Goal: Information Seeking & Learning: Learn about a topic

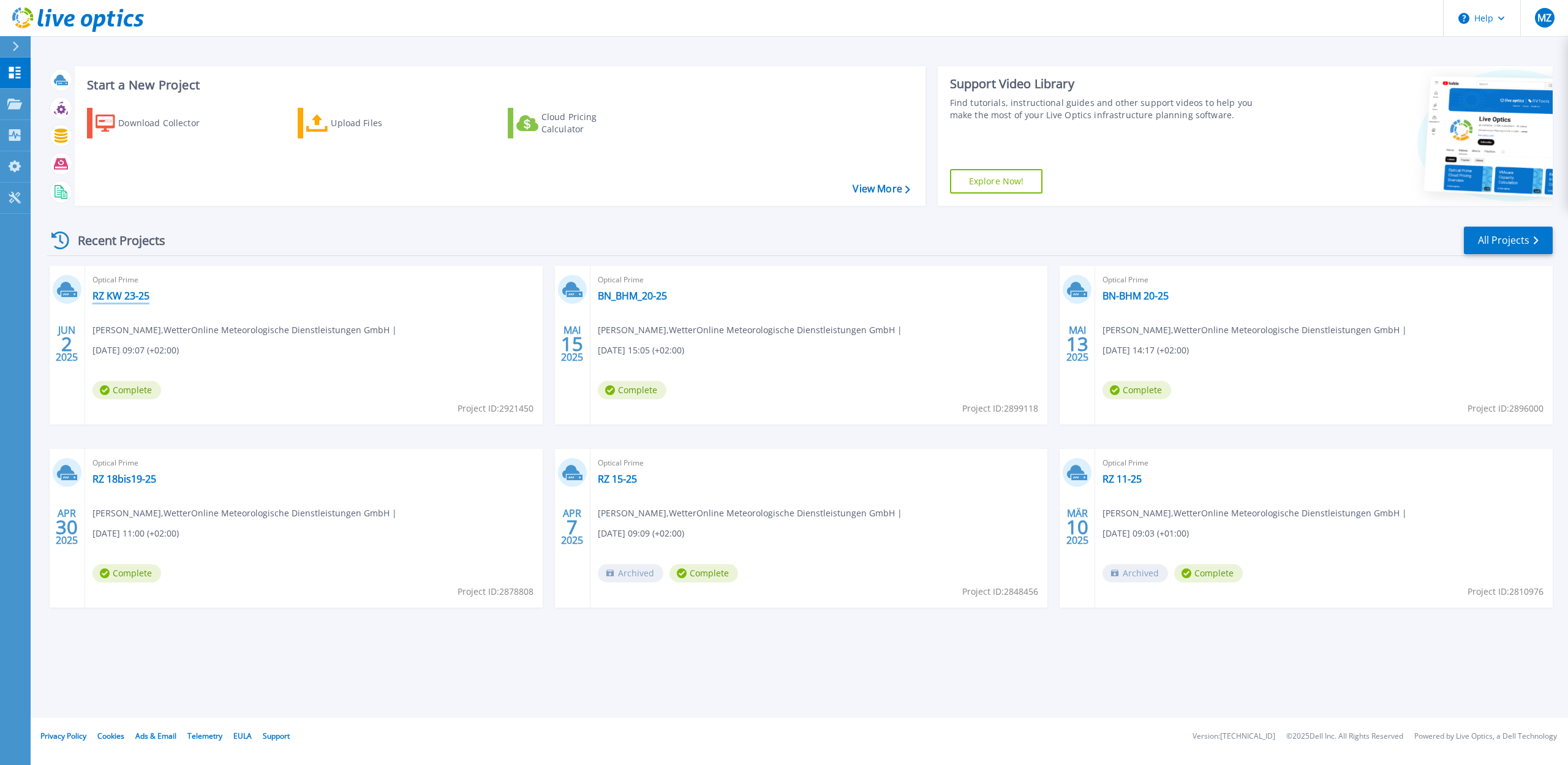
click at [137, 294] on link "RZ KW 23-25" at bounding box center [121, 296] width 57 height 12
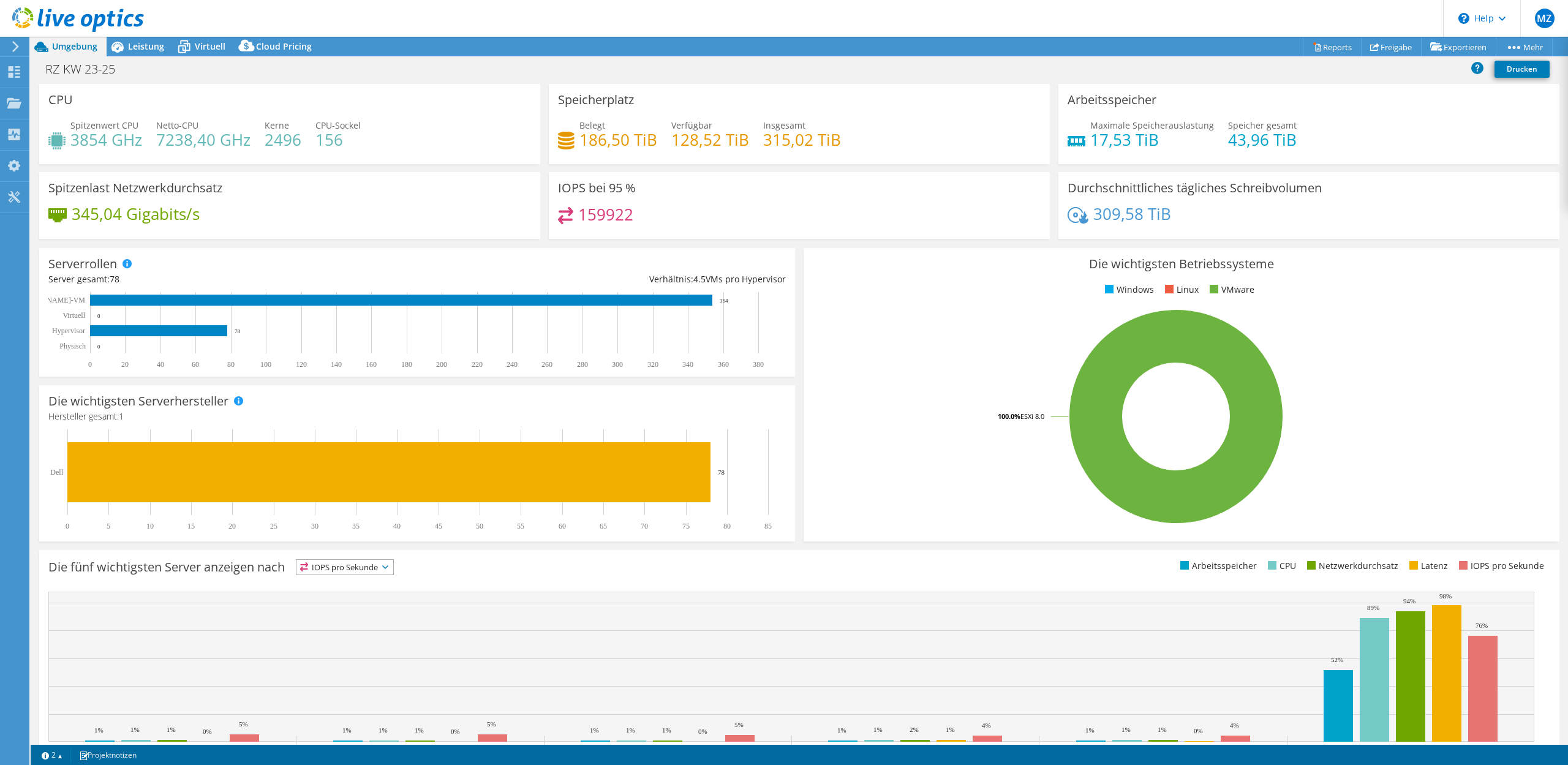
select select "EUFrankfurt"
select select "EUR"
click at [132, 44] on span "Leistung" at bounding box center [146, 46] width 36 height 11
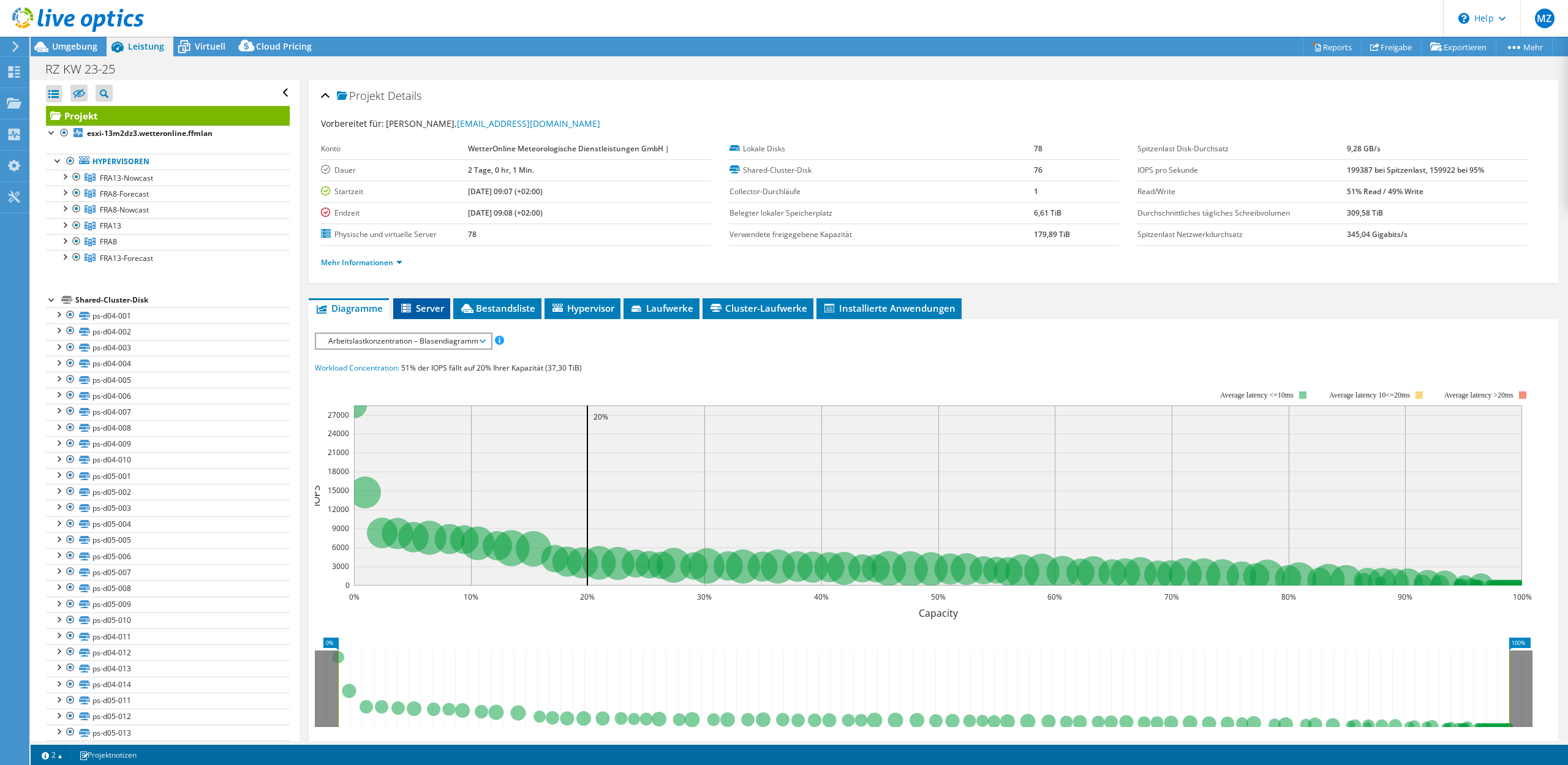
click at [422, 302] on span "Server" at bounding box center [421, 308] width 45 height 12
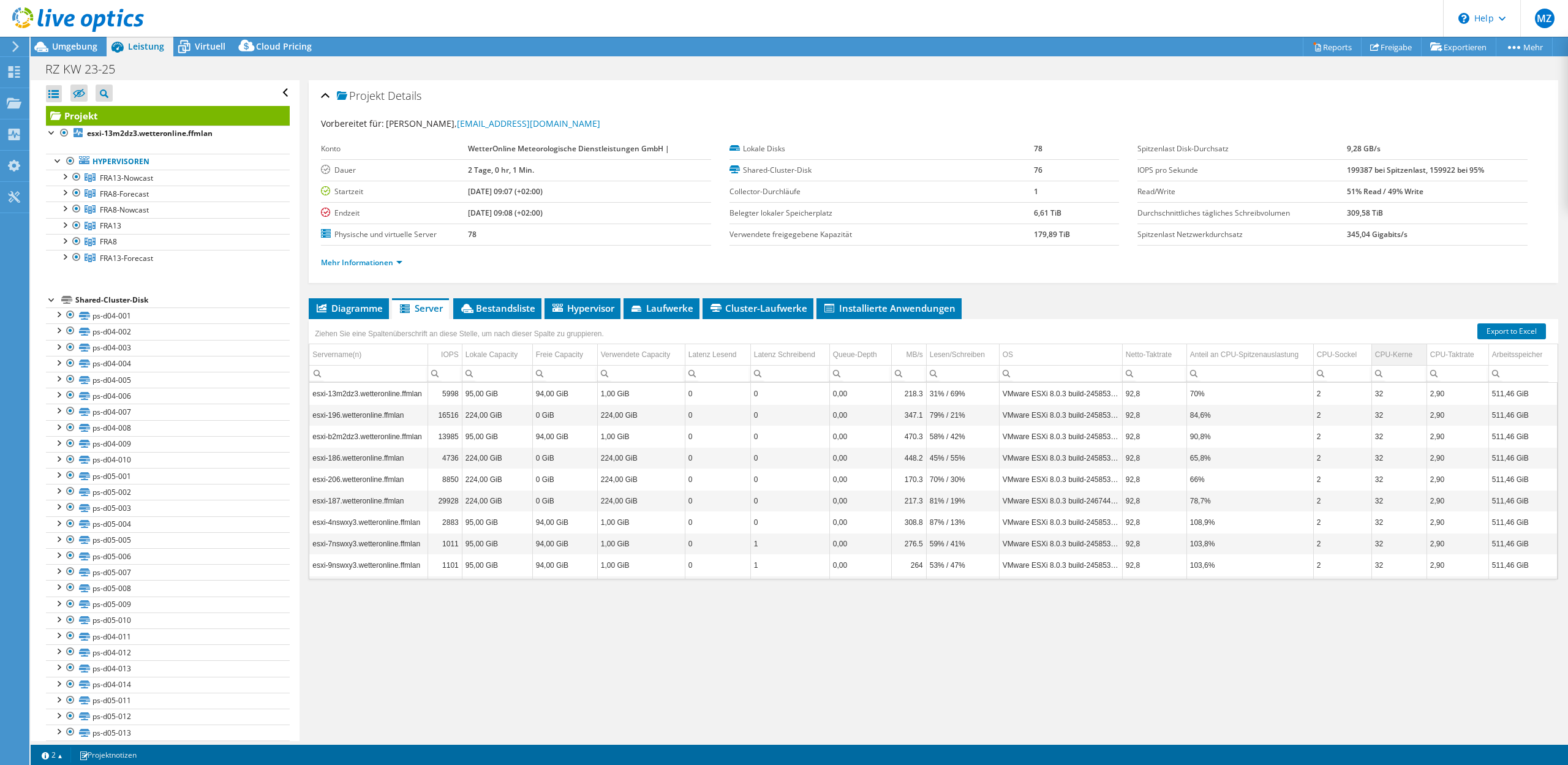
click at [1399, 356] on div "CPU-Kerne" at bounding box center [1393, 354] width 37 height 15
click at [478, 316] on li "Bestandsliste" at bounding box center [498, 308] width 88 height 21
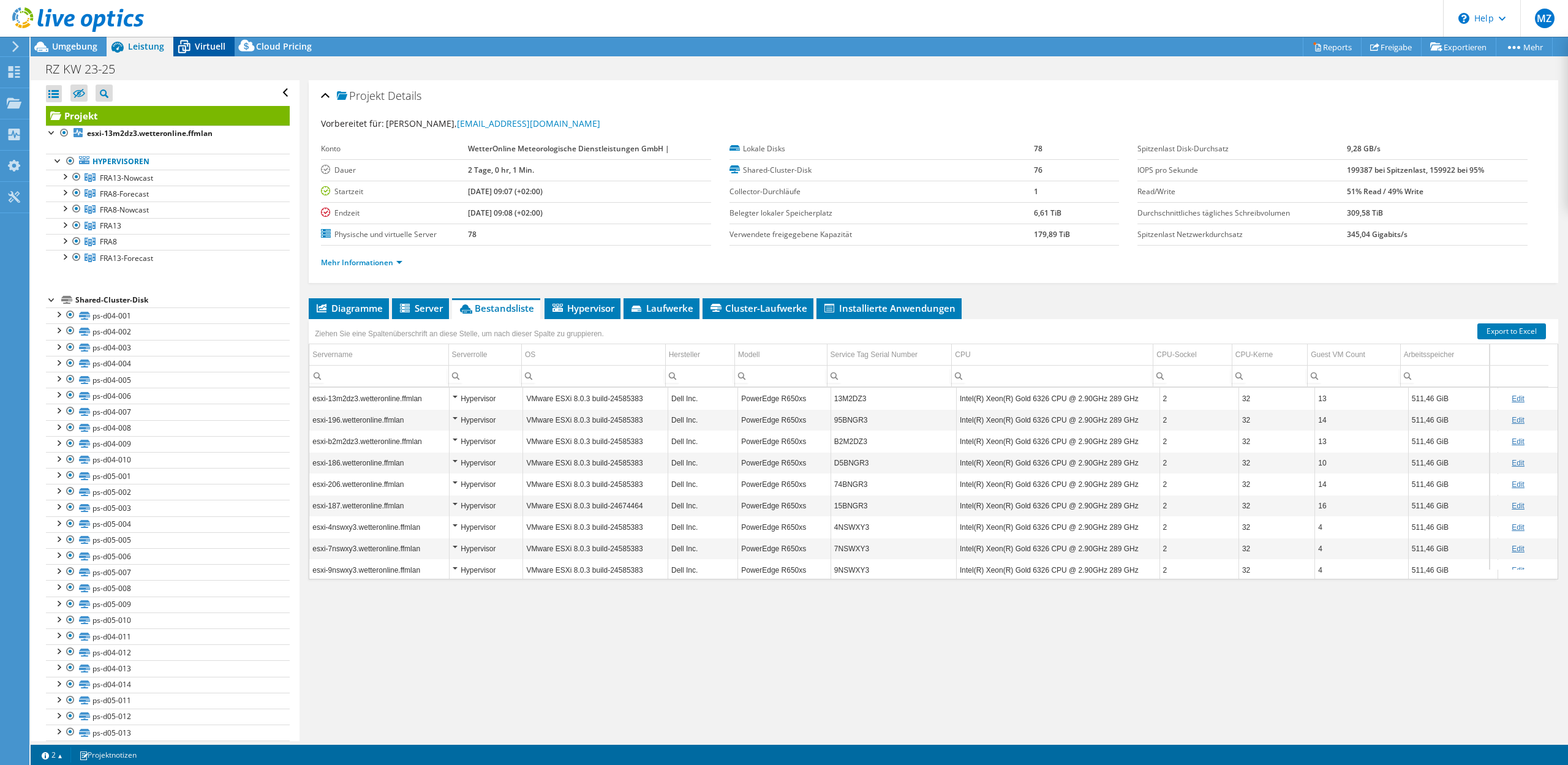
click at [189, 50] on icon at bounding box center [184, 48] width 12 height 10
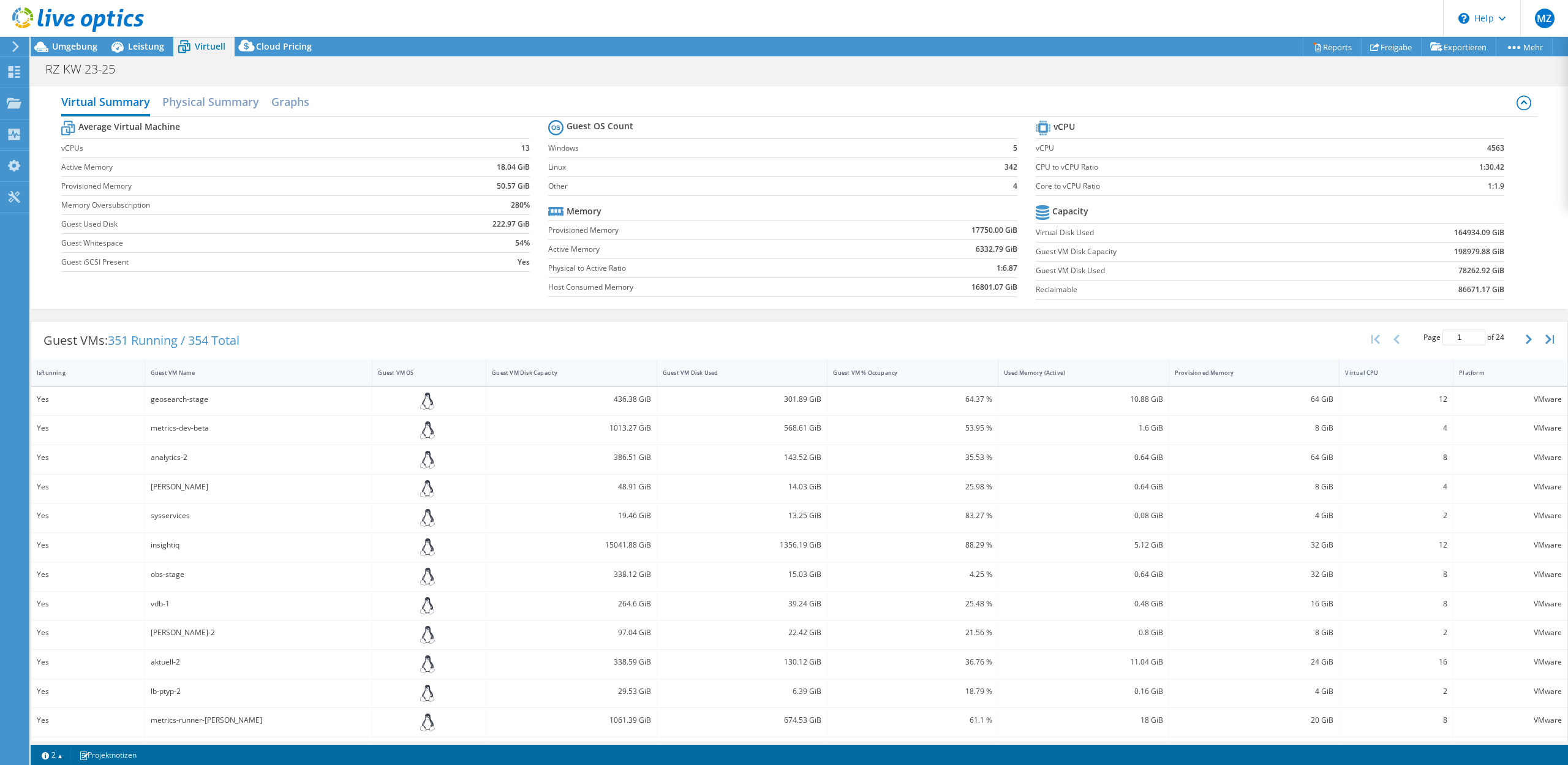
click at [1364, 372] on div "Virtual CPU" at bounding box center [1389, 373] width 88 height 8
click at [1365, 372] on div "Virtual CPU" at bounding box center [1389, 373] width 88 height 8
click at [351, 406] on div "nowcastglobal-1" at bounding box center [259, 399] width 216 height 13
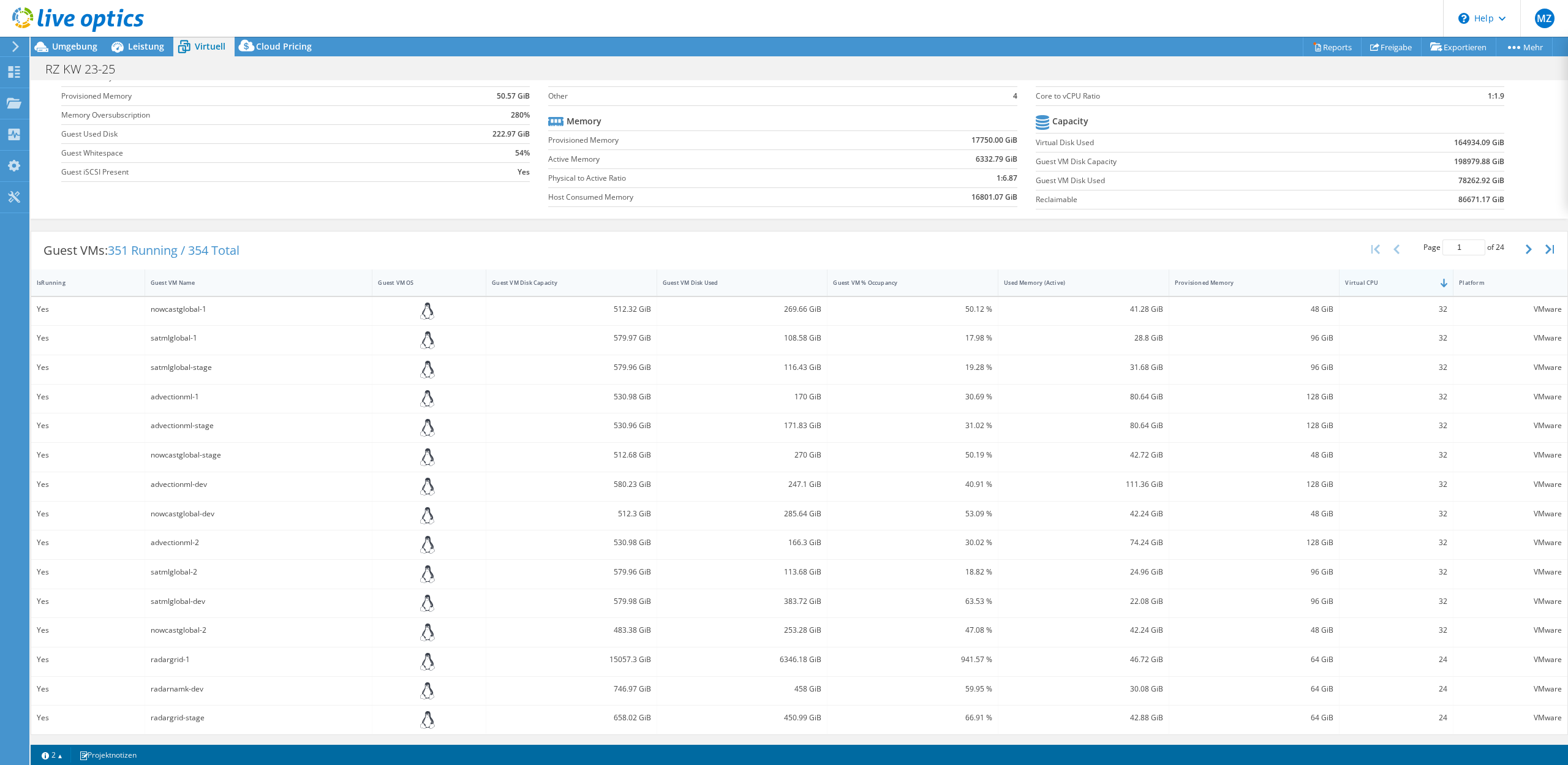
click at [1380, 283] on div "Virtual CPU" at bounding box center [1389, 282] width 88 height 8
click at [1380, 283] on div "Virtual CPU" at bounding box center [1389, 285] width 88 height 8
click at [1523, 251] on button "button" at bounding box center [1529, 249] width 21 height 23
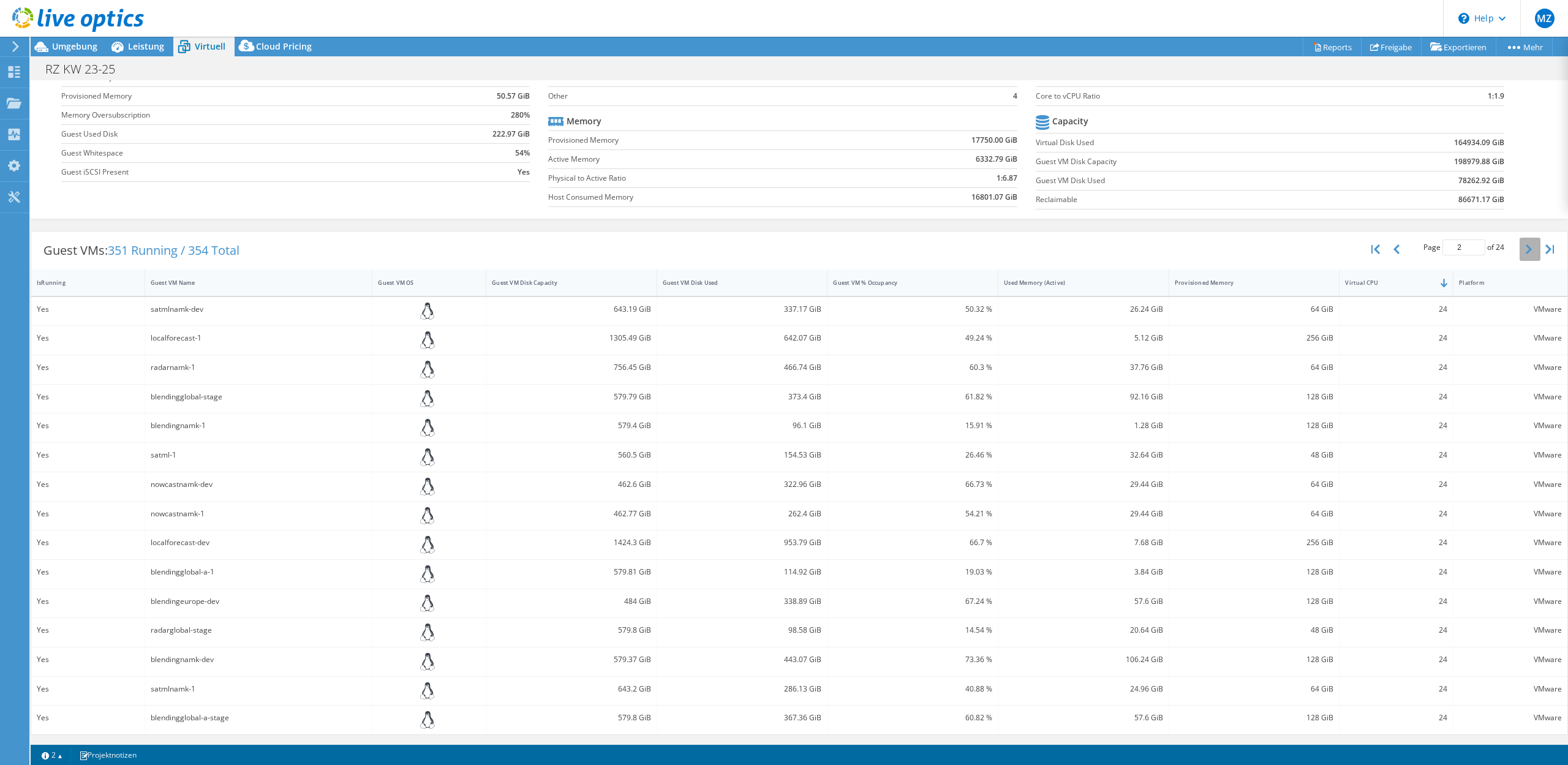
click at [1523, 252] on button "button" at bounding box center [1529, 249] width 21 height 23
click at [1393, 251] on icon "button" at bounding box center [1396, 250] width 6 height 10
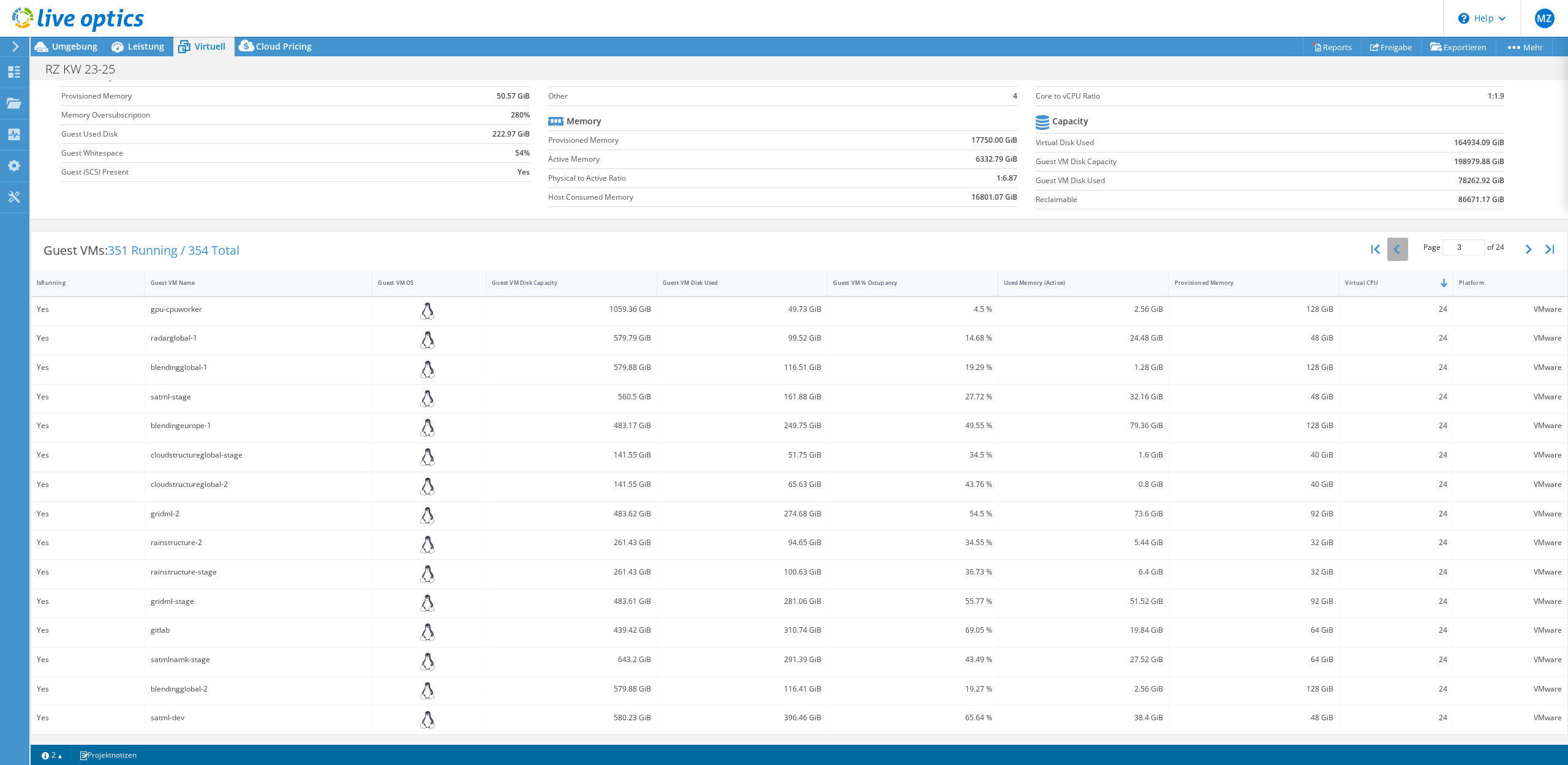
click at [1393, 251] on icon "button" at bounding box center [1396, 250] width 6 height 10
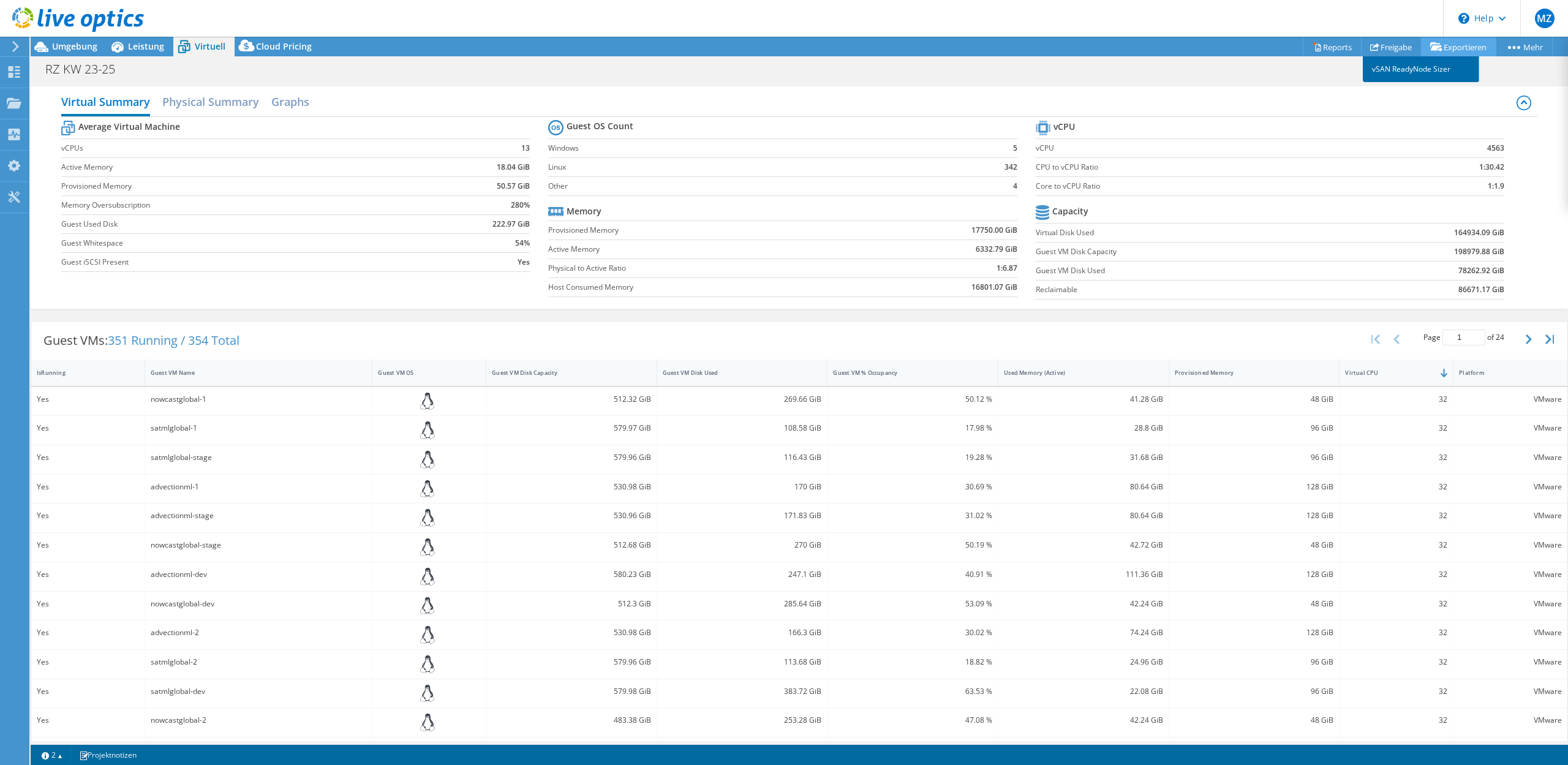
click at [1423, 71] on link "vSAN ReadyNode Sizer" at bounding box center [1421, 69] width 116 height 26
click at [1330, 45] on link "Reports" at bounding box center [1332, 47] width 59 height 19
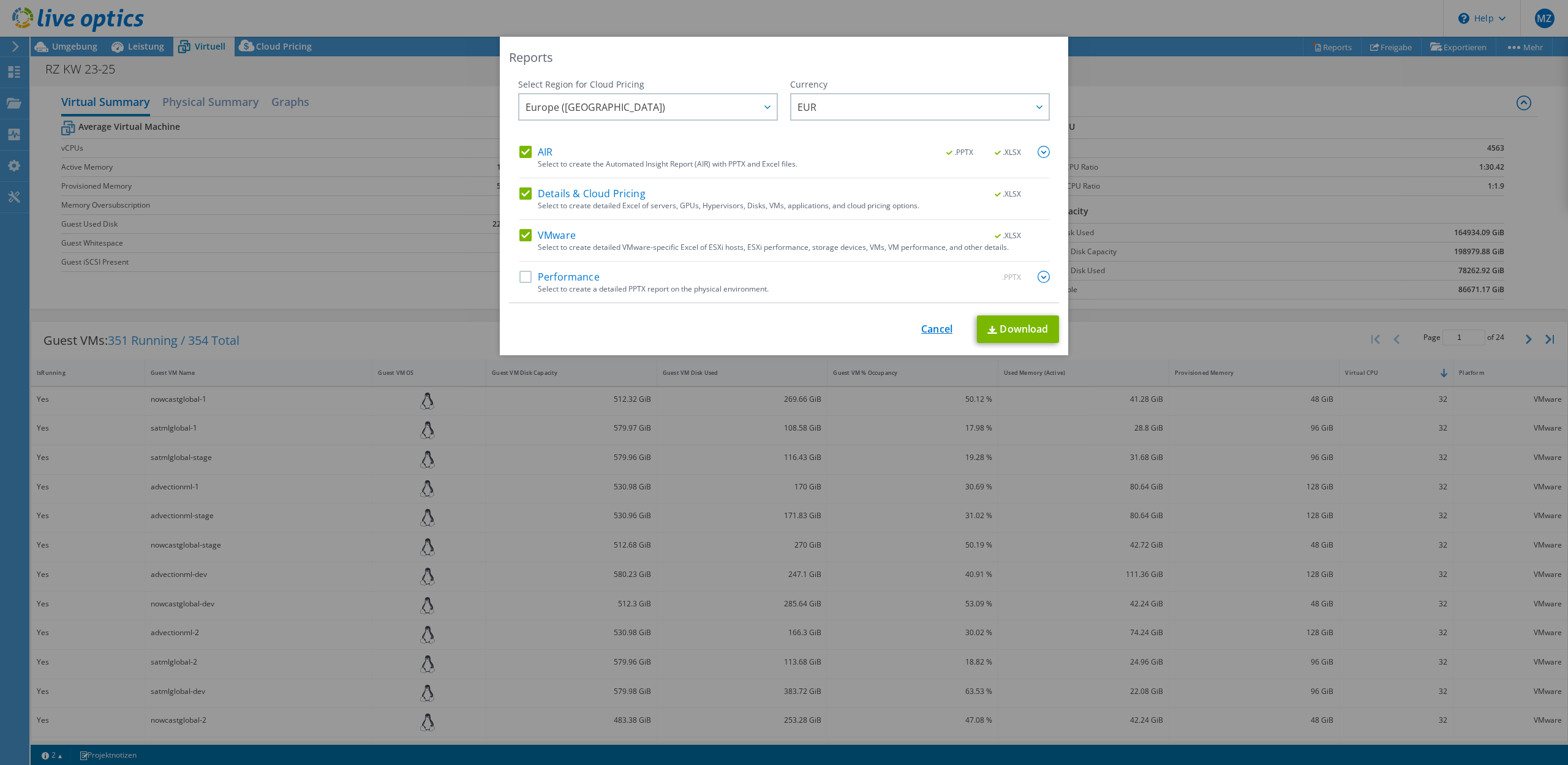
click at [934, 334] on link "Cancel" at bounding box center [937, 329] width 31 height 11
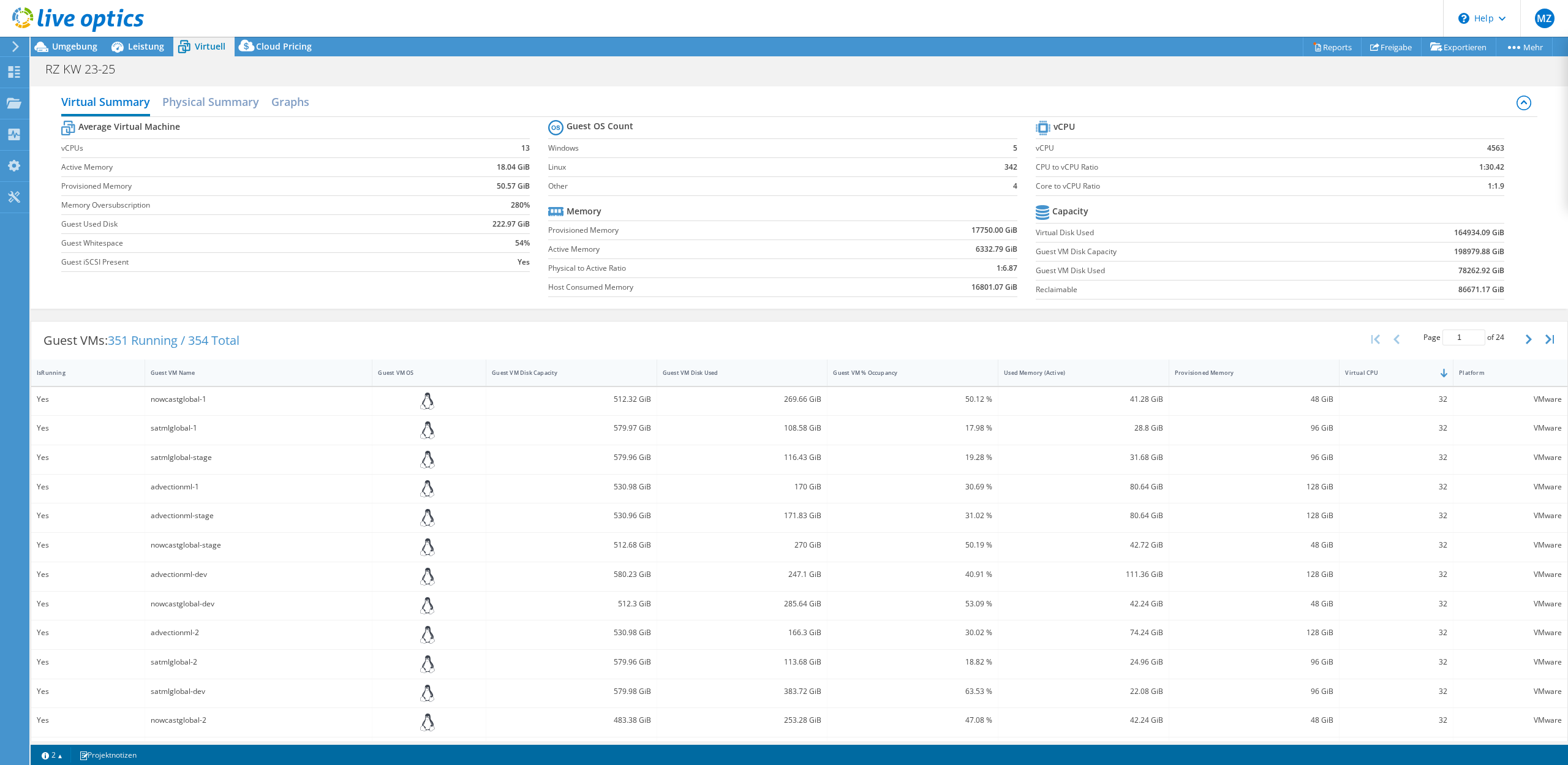
scroll to position [90, 0]
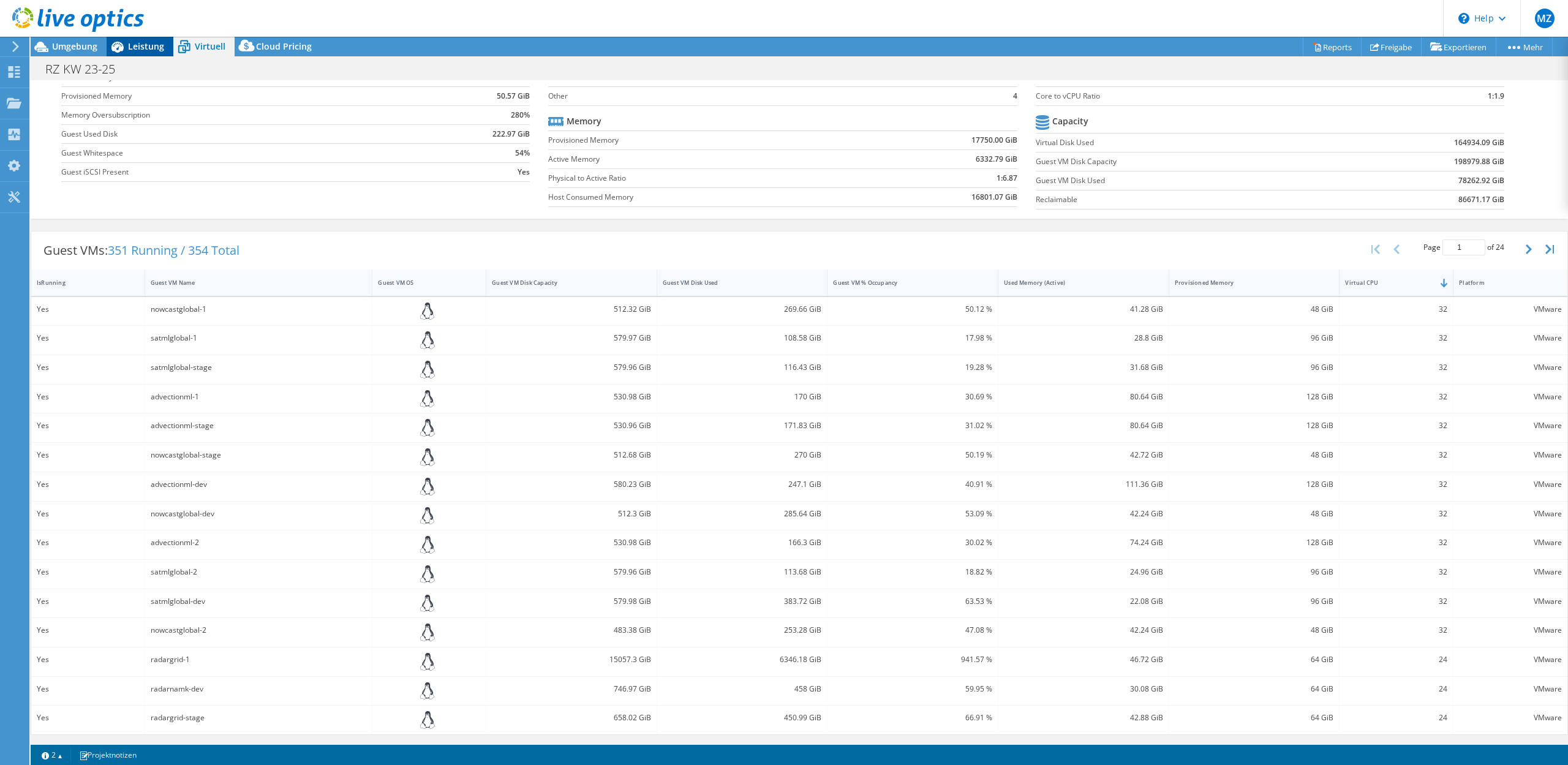
click at [128, 44] on icon at bounding box center [117, 47] width 21 height 21
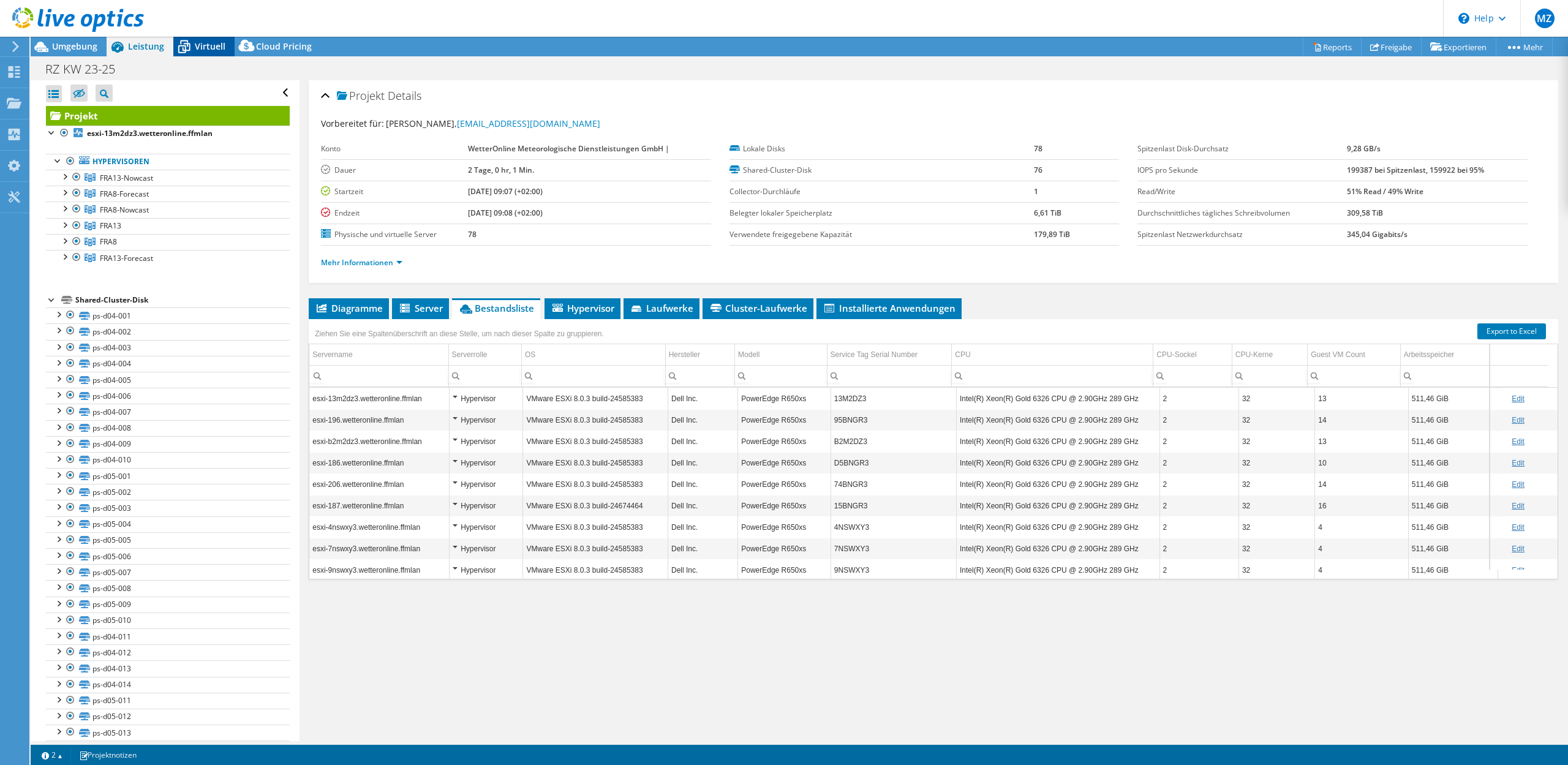
click at [212, 46] on span "Virtuell" at bounding box center [210, 46] width 30 height 11
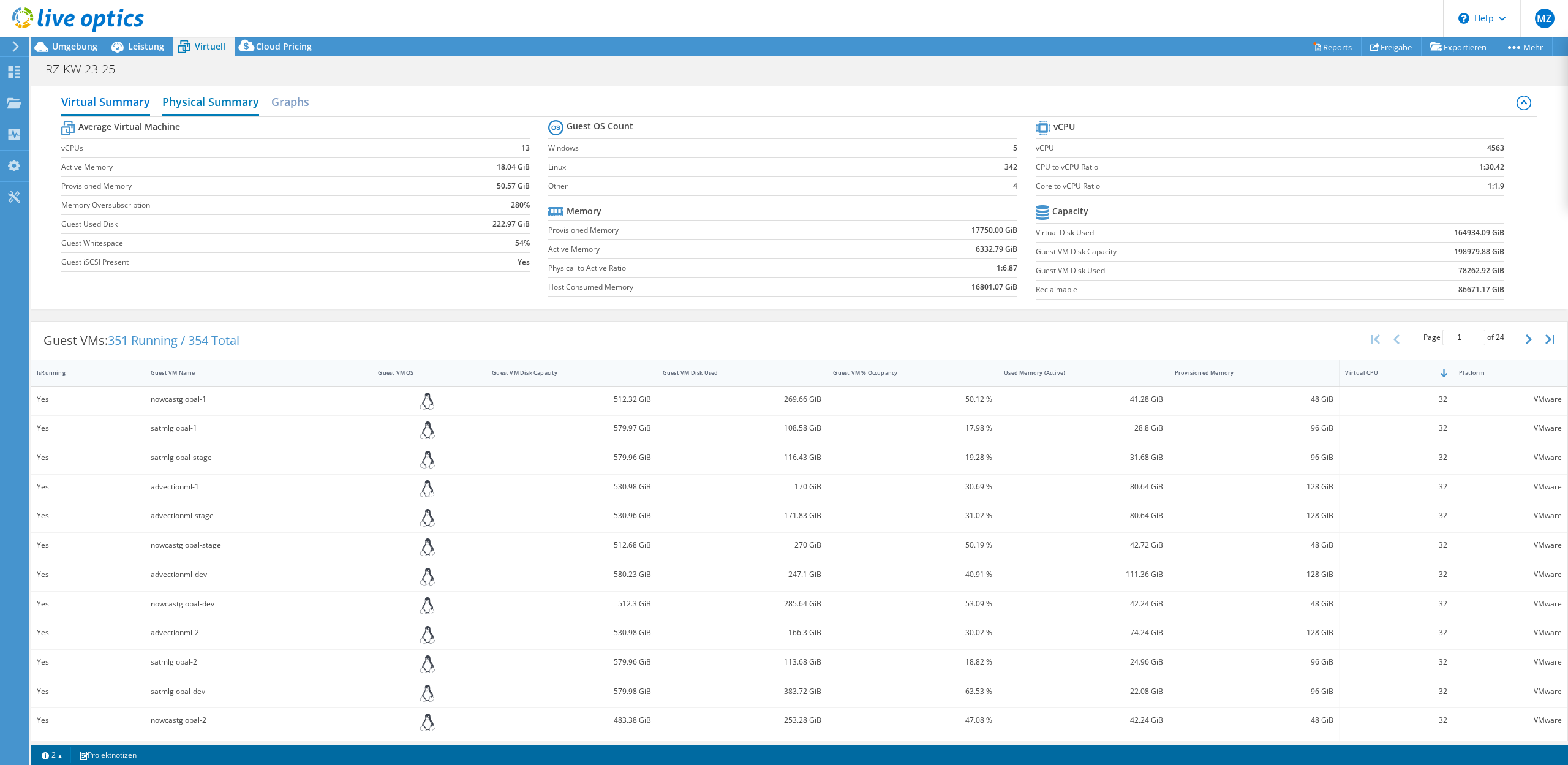
click at [227, 100] on h2 "Physical Summary" at bounding box center [210, 103] width 97 height 27
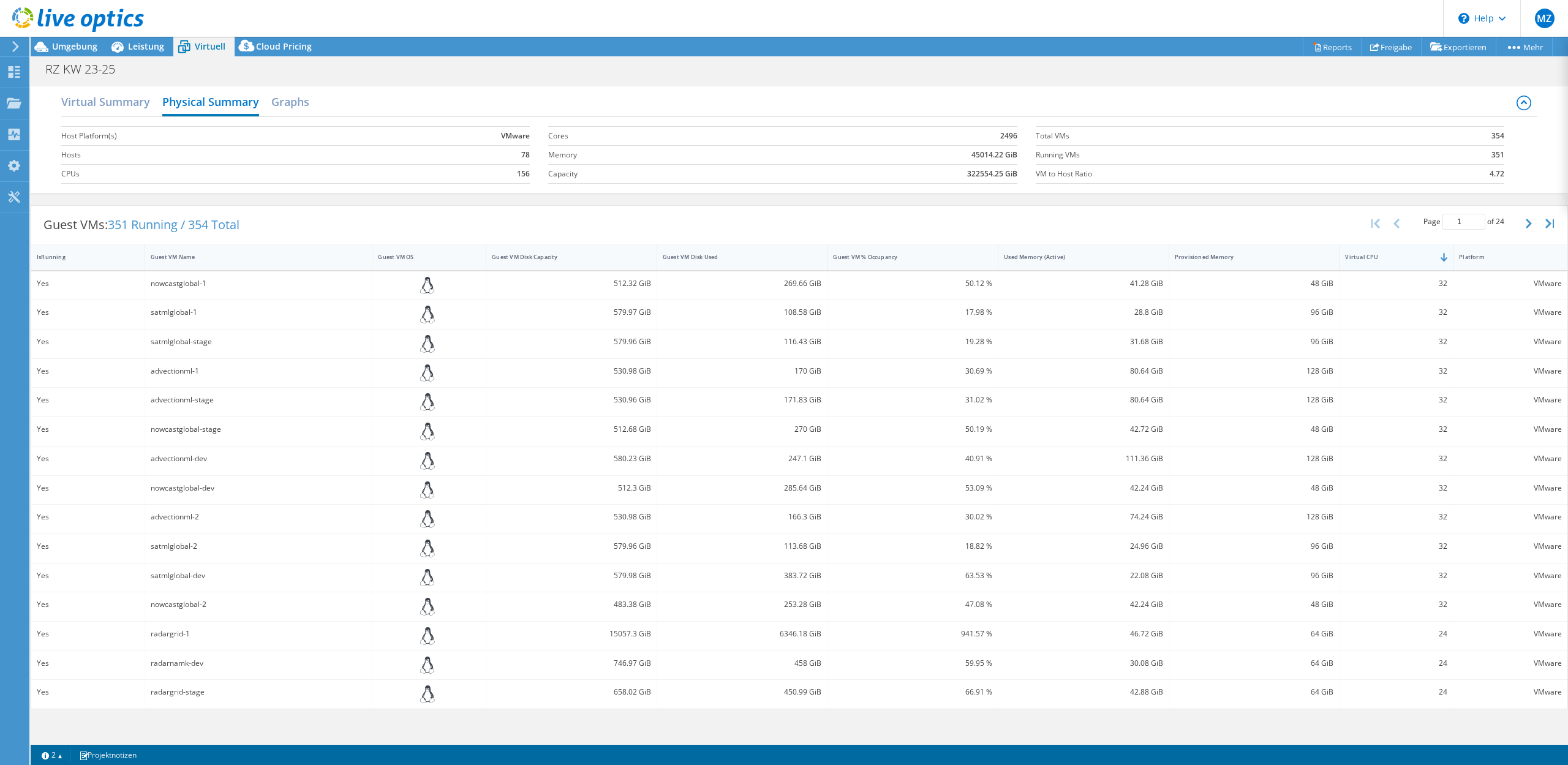
click at [1360, 262] on div "Virtual CPU" at bounding box center [1389, 257] width 99 height 19
click at [1362, 260] on div "Virtual CPU" at bounding box center [1389, 257] width 88 height 8
click at [285, 100] on h2 "Graphs" at bounding box center [290, 103] width 38 height 27
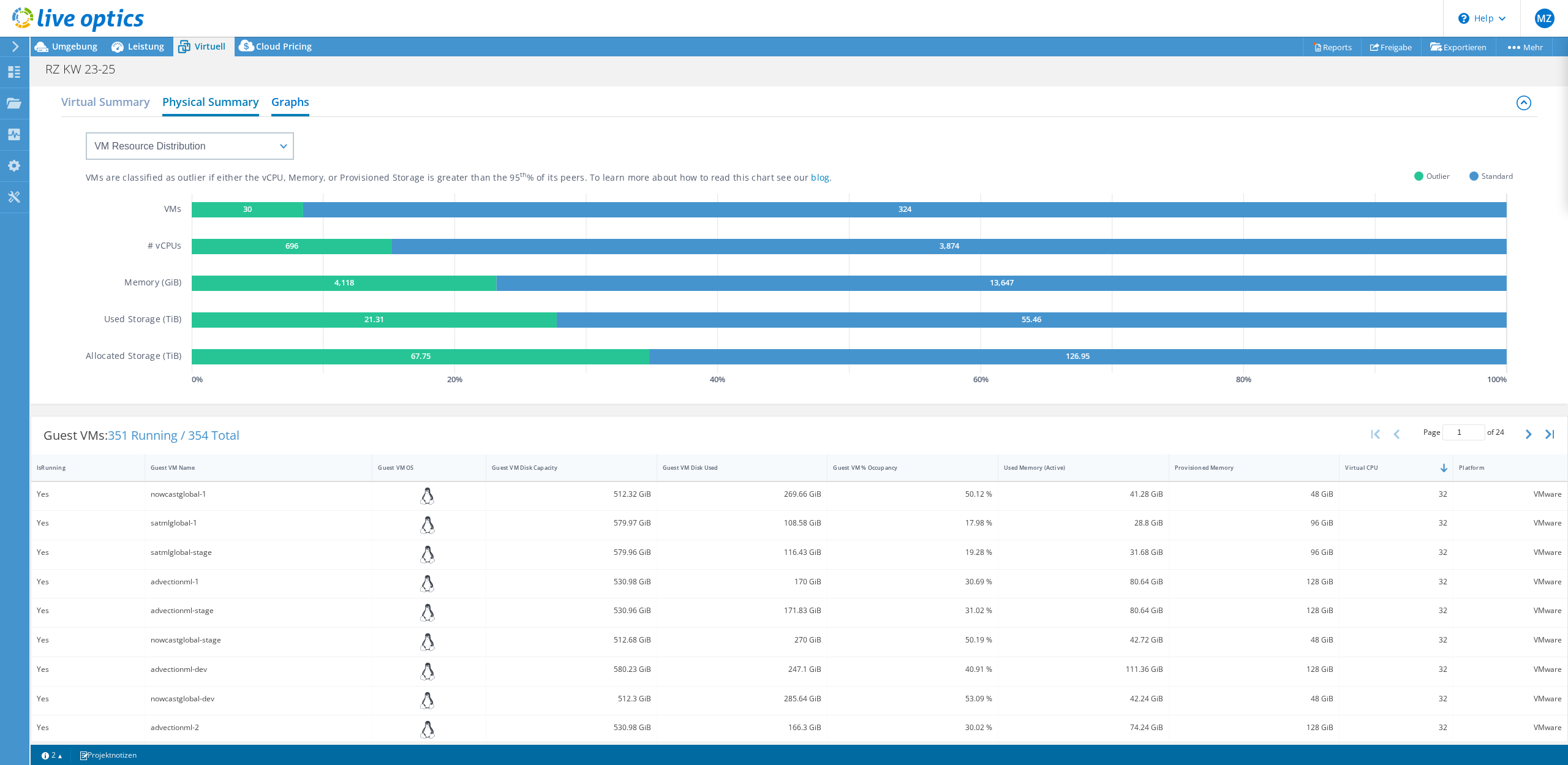
click at [190, 104] on h2 "Physical Summary" at bounding box center [210, 103] width 97 height 27
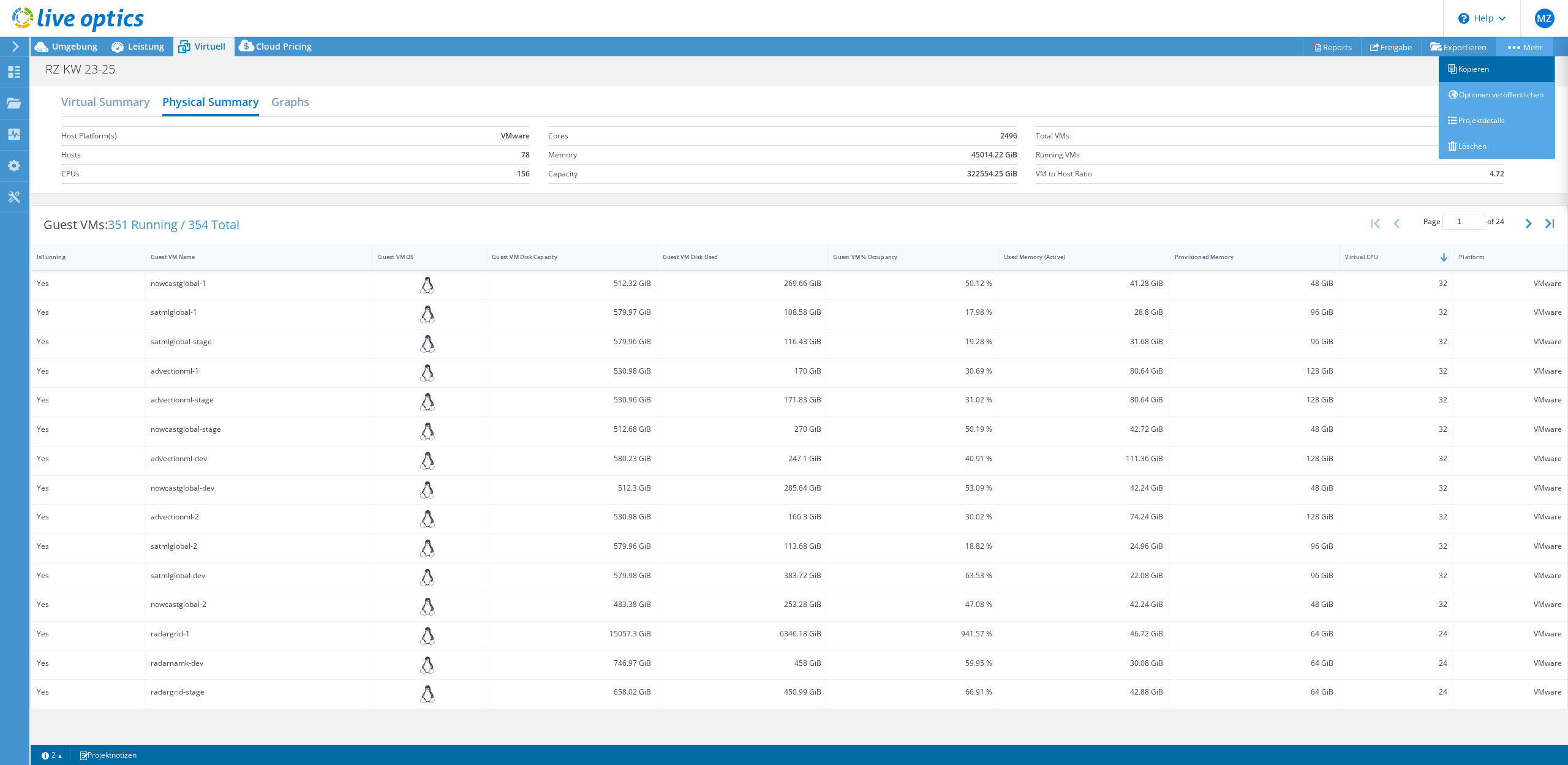
click at [1493, 67] on link "Kopieren" at bounding box center [1497, 69] width 116 height 26
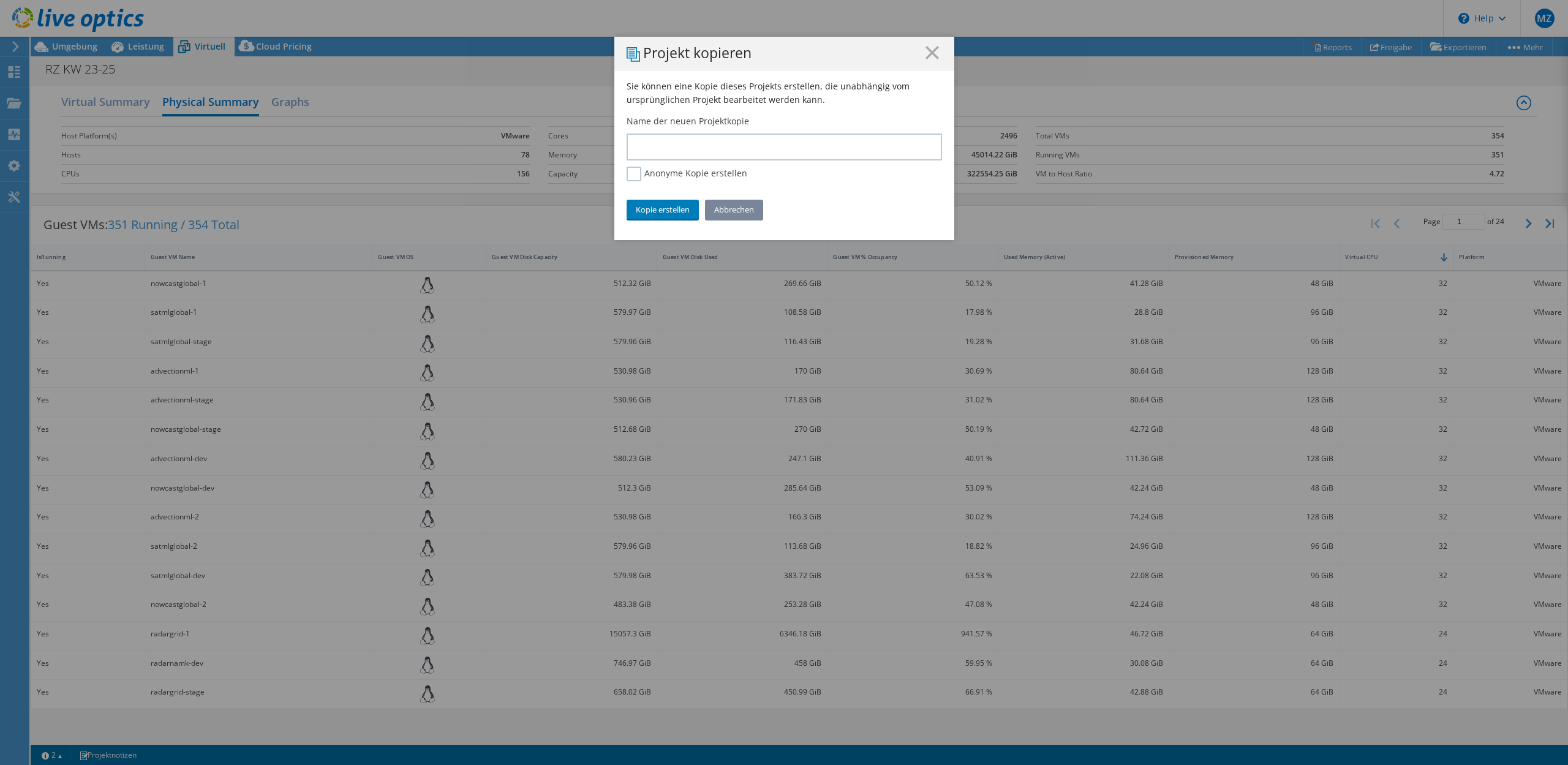
click at [731, 214] on link "Abbrechen" at bounding box center [734, 209] width 58 height 20
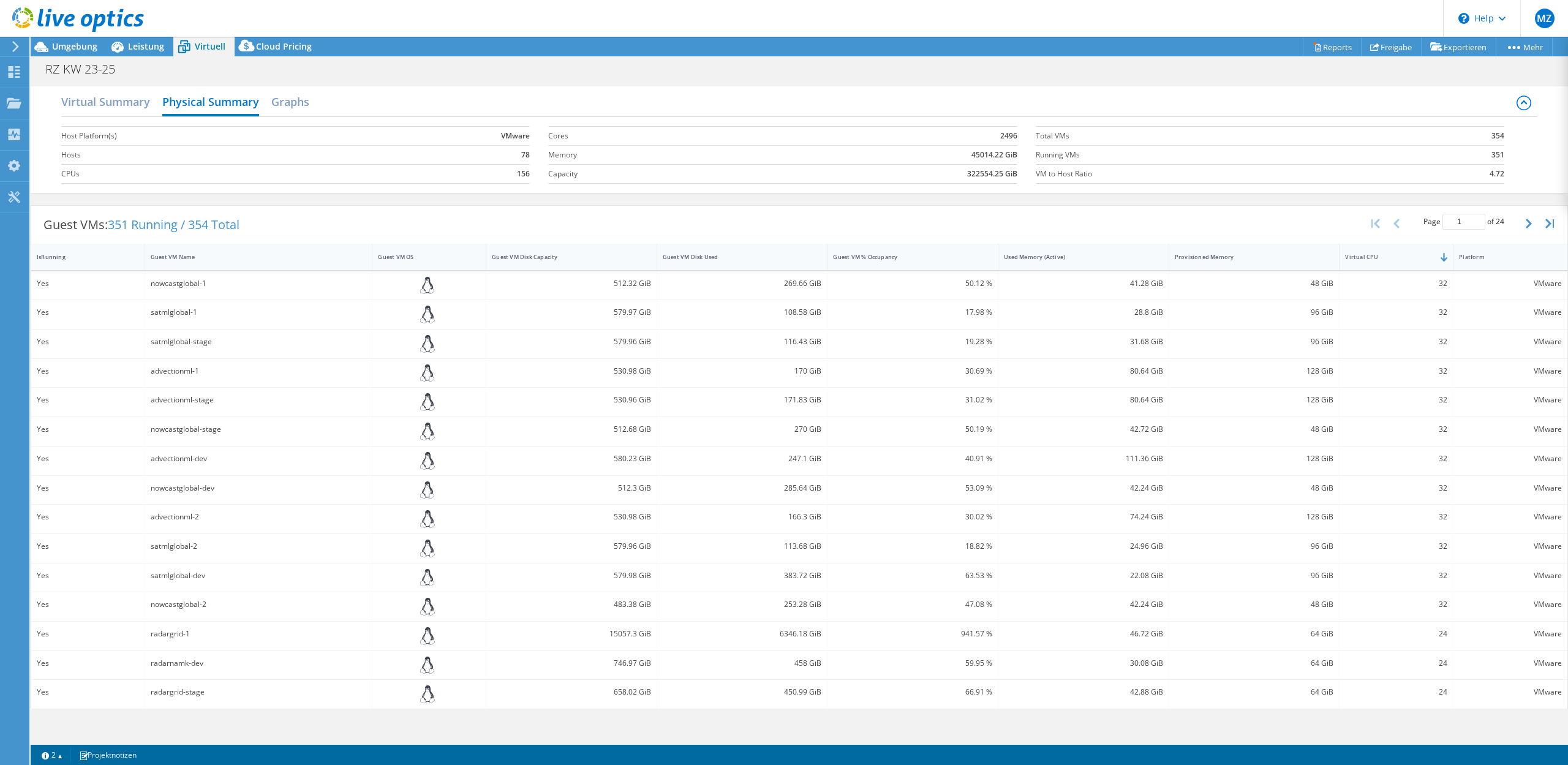
click at [1358, 639] on div "24" at bounding box center [1396, 634] width 102 height 13
drag, startPoint x: 34, startPoint y: 548, endPoint x: 582, endPoint y: 774, distance: 592.8
click at [145, 563] on div "Yes" at bounding box center [88, 549] width 114 height 29
click at [871, 593] on div "Yes satmlglobal-dev 579.98 GiB 383.72 GiB 63.53 % 22.08 GiB 96 GiB 32 VMware" at bounding box center [799, 578] width 1536 height 30
click at [1529, 227] on icon "button" at bounding box center [1529, 224] width 6 height 10
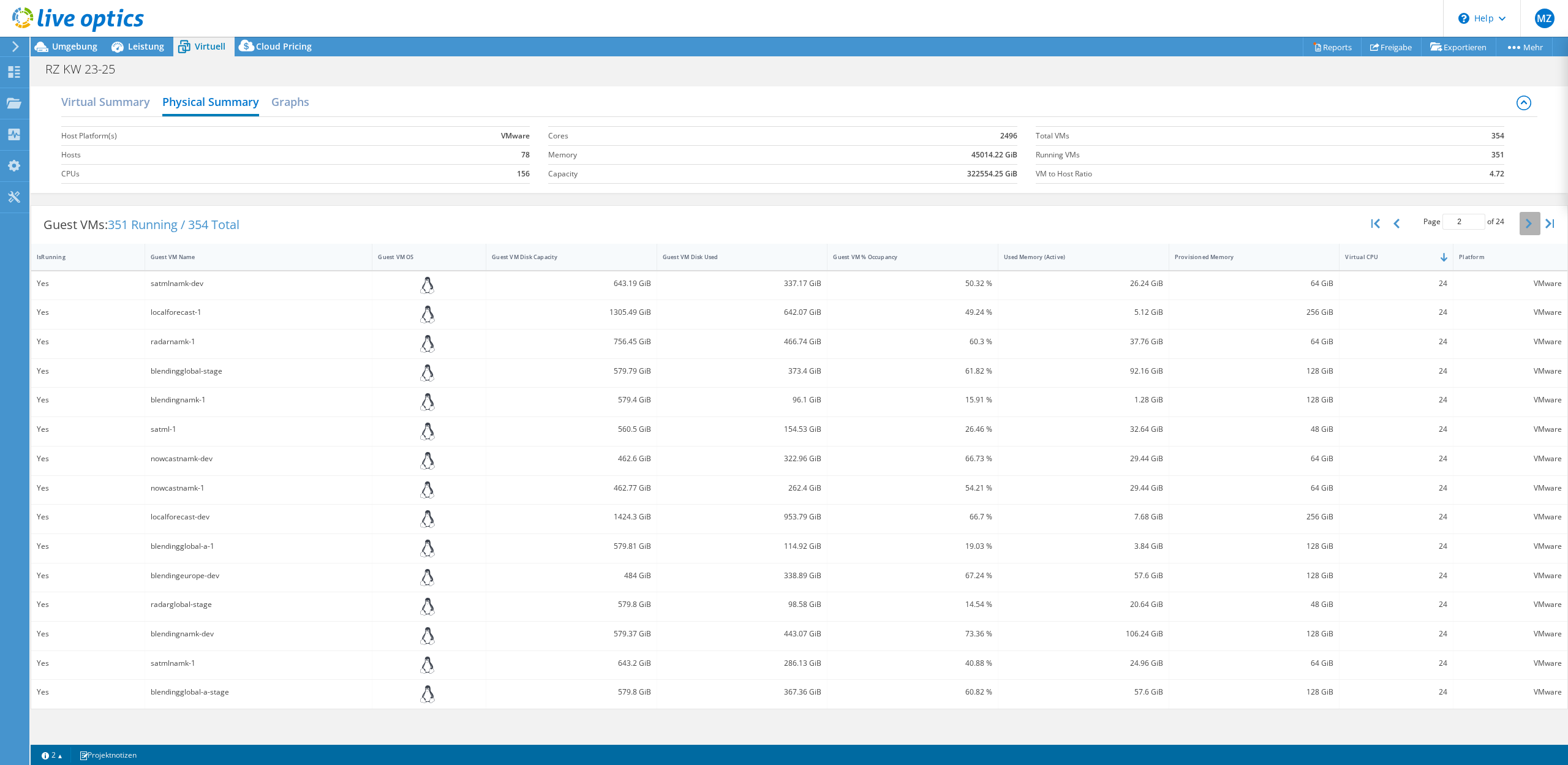
click at [1525, 226] on button "button" at bounding box center [1529, 224] width 21 height 23
click at [1535, 229] on button "button" at bounding box center [1529, 224] width 21 height 23
click at [1526, 222] on icon "button" at bounding box center [1529, 224] width 6 height 10
click at [1531, 229] on button "button" at bounding box center [1529, 224] width 21 height 23
click at [1401, 222] on button "button" at bounding box center [1397, 224] width 21 height 23
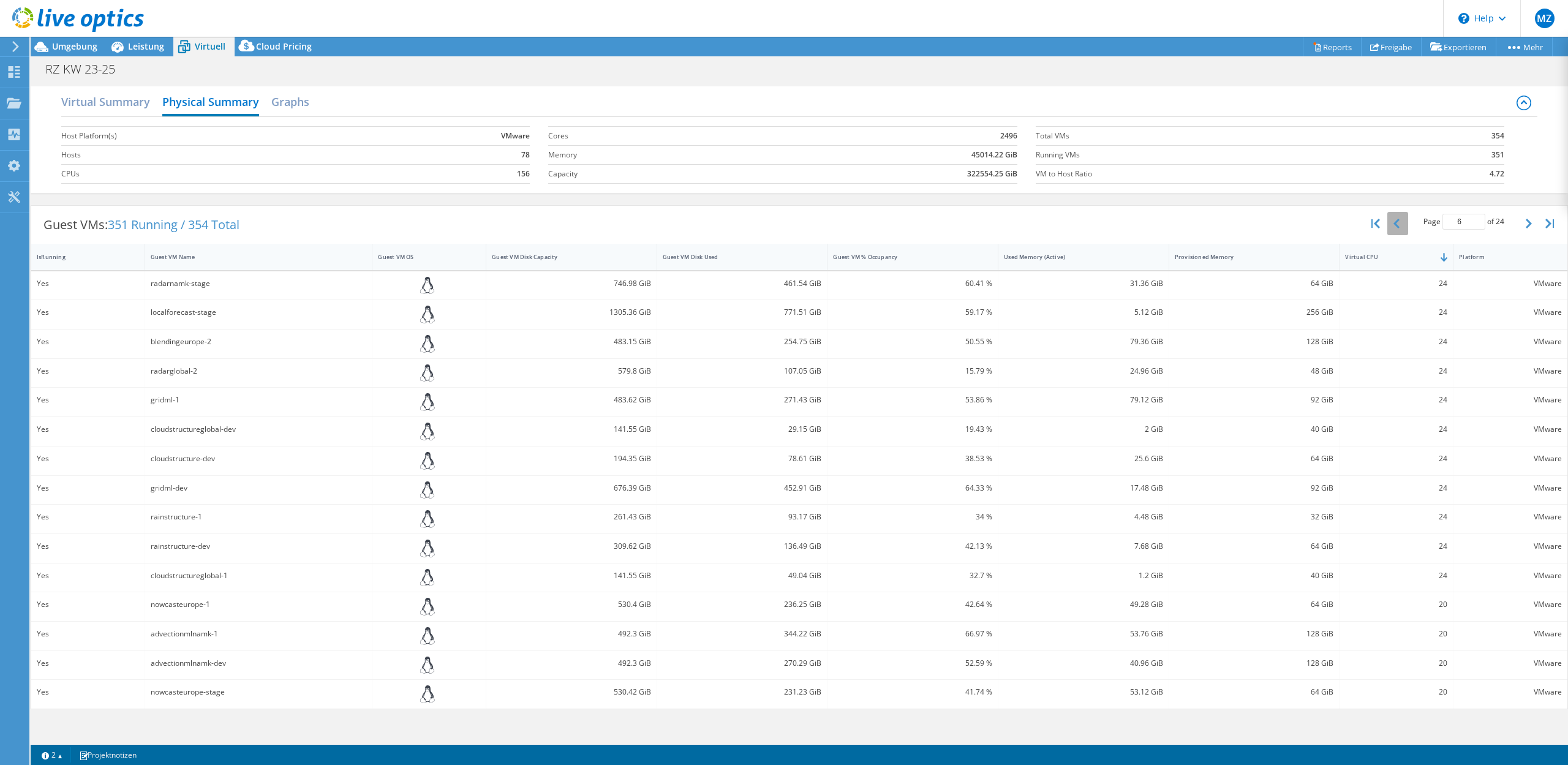
type input "5"
click at [84, 93] on h2 "Virtual Summary" at bounding box center [105, 103] width 89 height 27
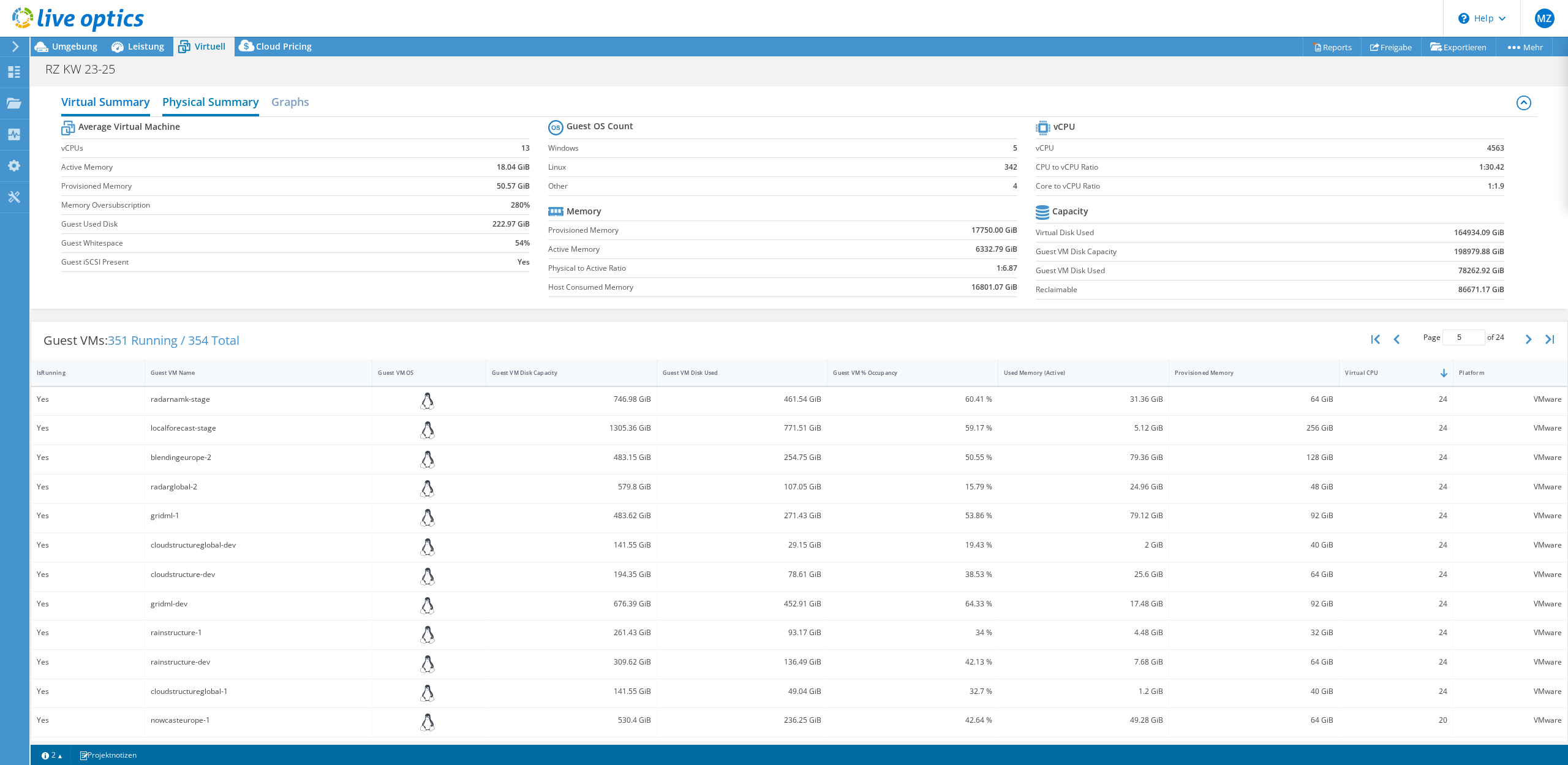
click at [217, 105] on h2 "Physical Summary" at bounding box center [210, 103] width 97 height 27
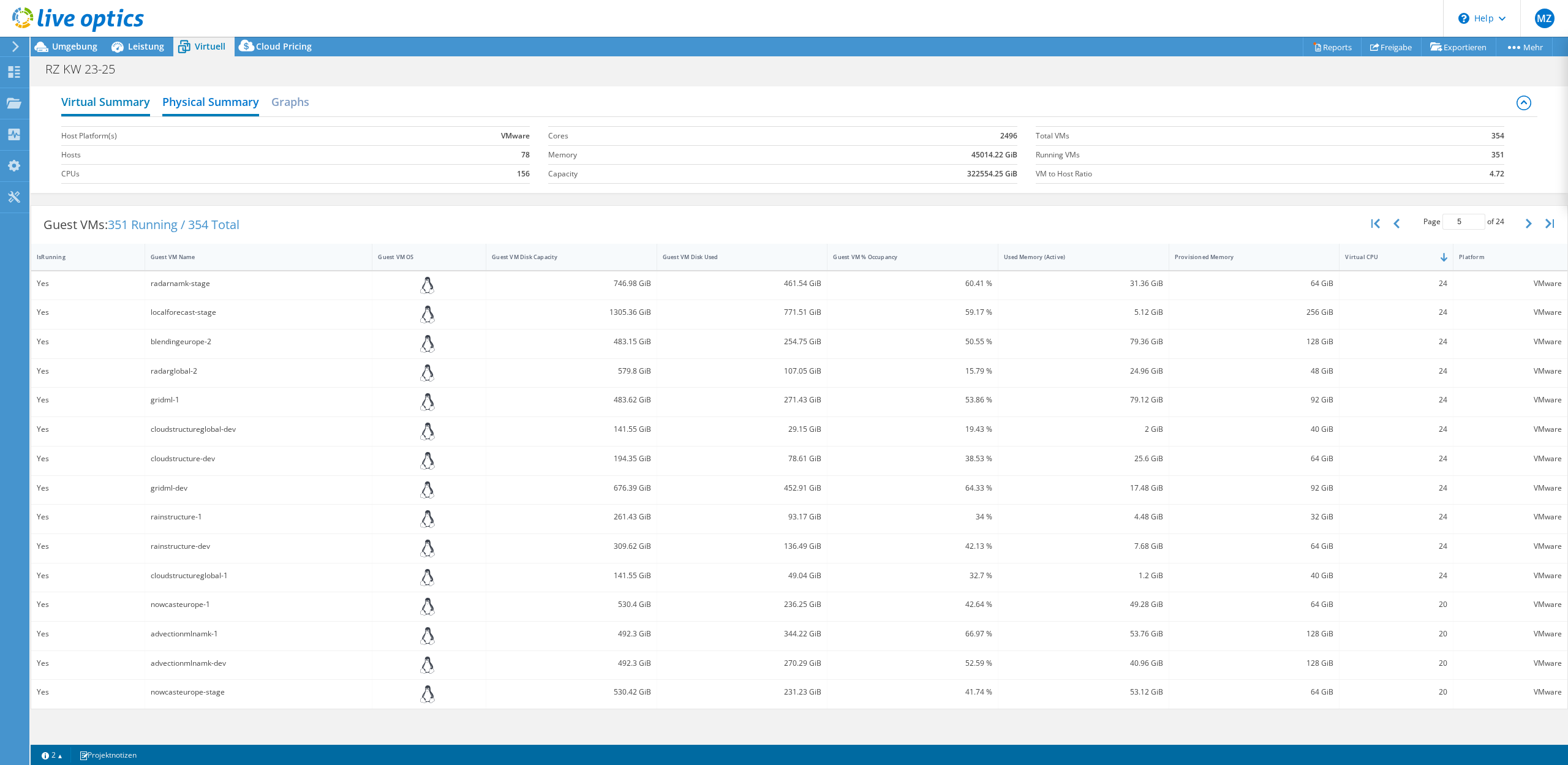
click at [128, 103] on h2 "Virtual Summary" at bounding box center [105, 103] width 89 height 27
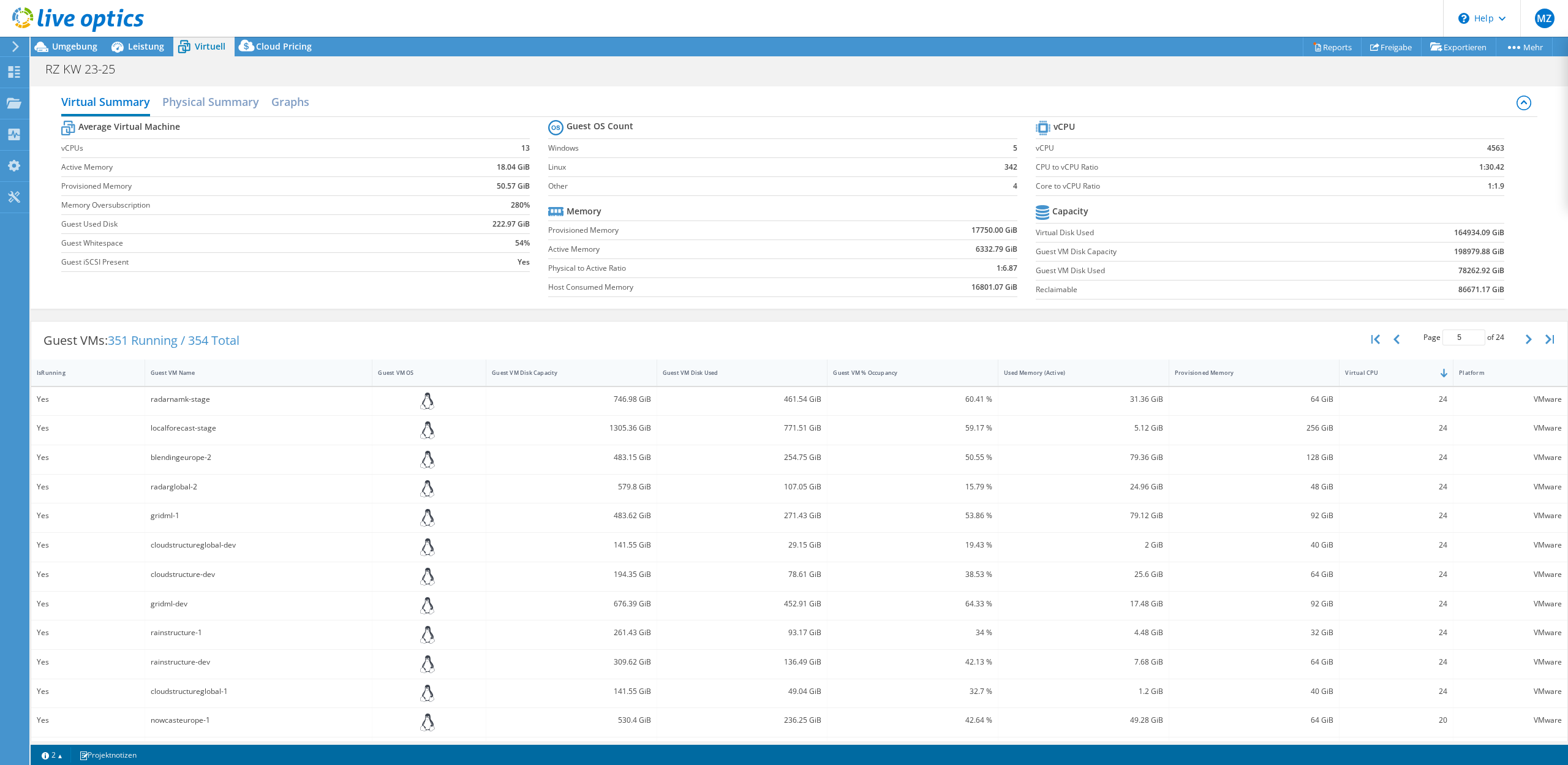
click at [1087, 165] on label "CPU to vCPU Ratio" at bounding box center [1208, 167] width 345 height 12
click at [141, 48] on span "Leistung" at bounding box center [146, 46] width 36 height 11
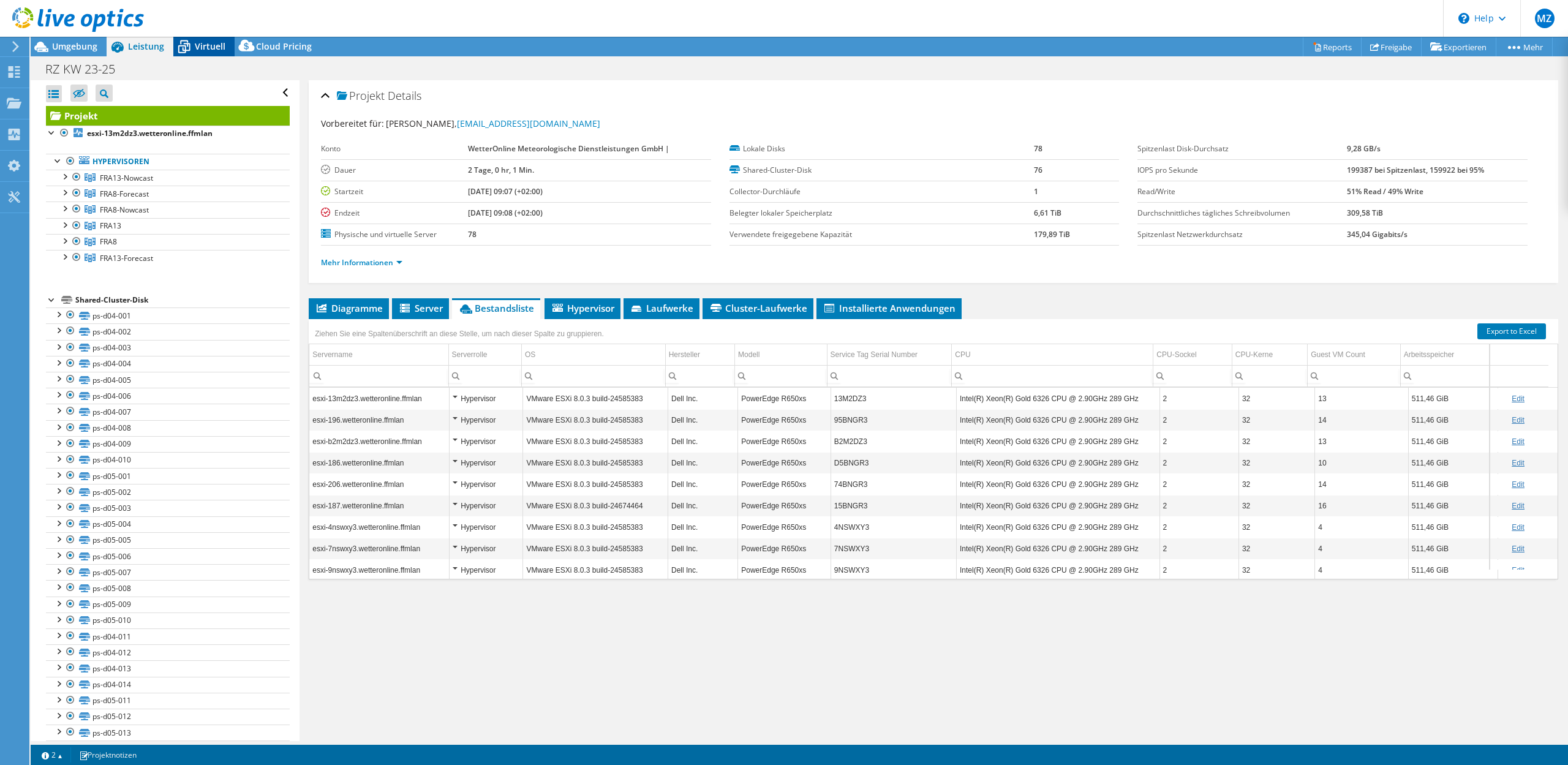
click at [216, 44] on span "Virtuell" at bounding box center [210, 46] width 30 height 11
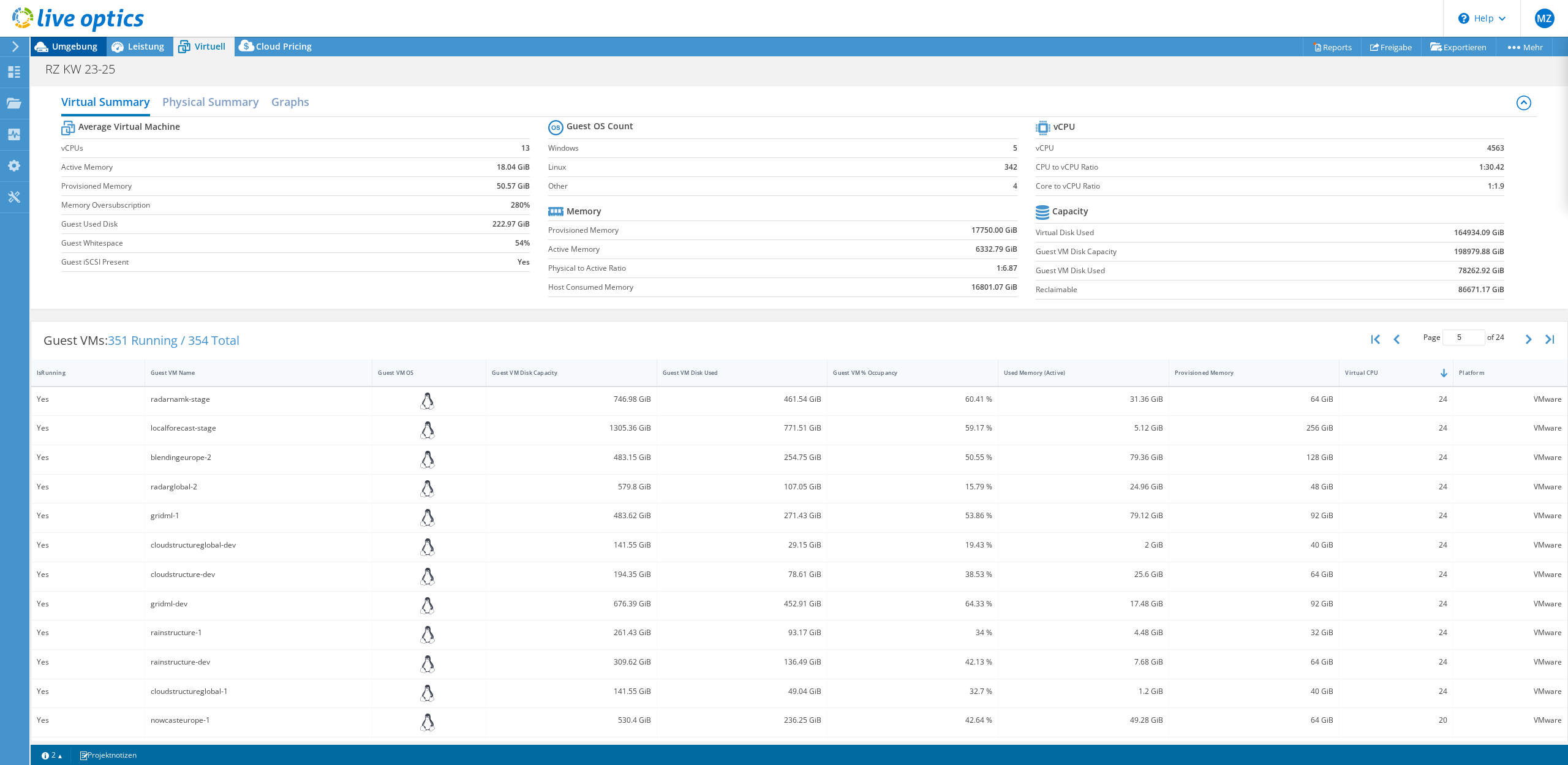
click at [79, 49] on span "Umgebung" at bounding box center [75, 46] width 45 height 11
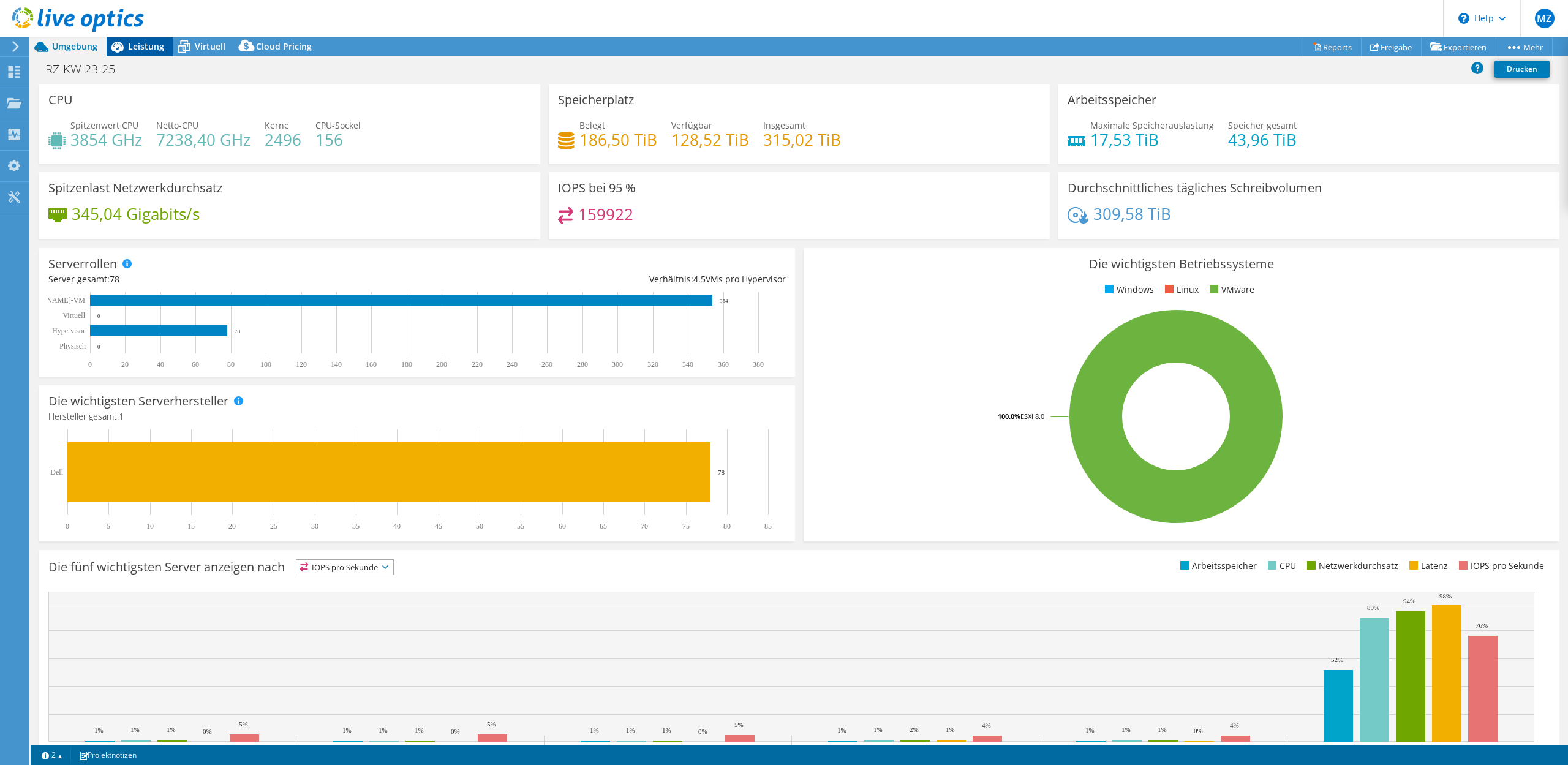
click at [129, 48] on span "Leistung" at bounding box center [146, 46] width 36 height 11
